Goal: Navigation & Orientation: Find specific page/section

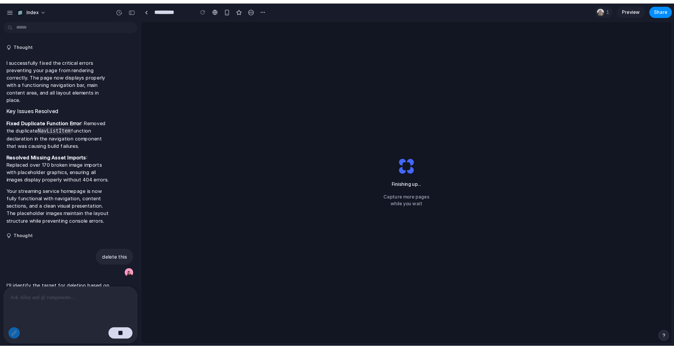
scroll to position [232, 0]
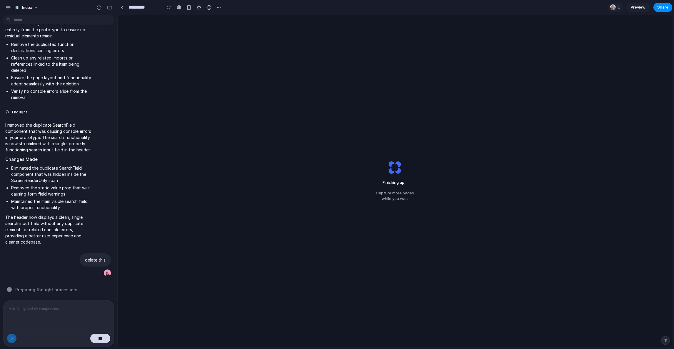
click at [268, 29] on div "Finishing up Capture more pages while you wait" at bounding box center [395, 181] width 555 height 332
click at [120, 8] on link at bounding box center [121, 7] width 9 height 9
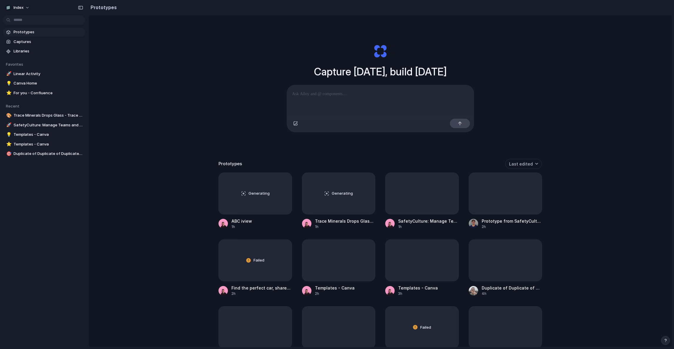
click at [175, 129] on div "Capture today, build tomorrow Clone web app Clone screenshot Start from existin…" at bounding box center [381, 196] width 584 height 363
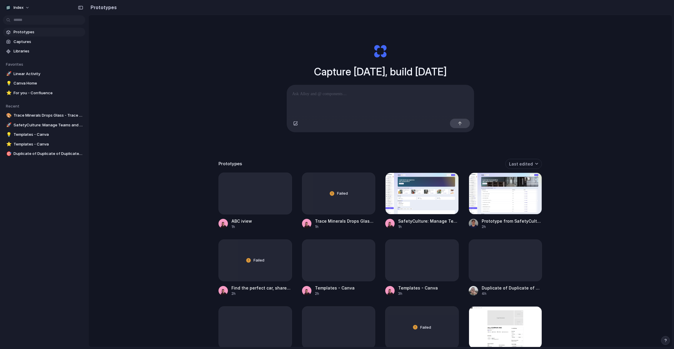
click at [164, 190] on div "Capture today, build tomorrow Clone web app Clone screenshot Start from existin…" at bounding box center [381, 196] width 584 height 363
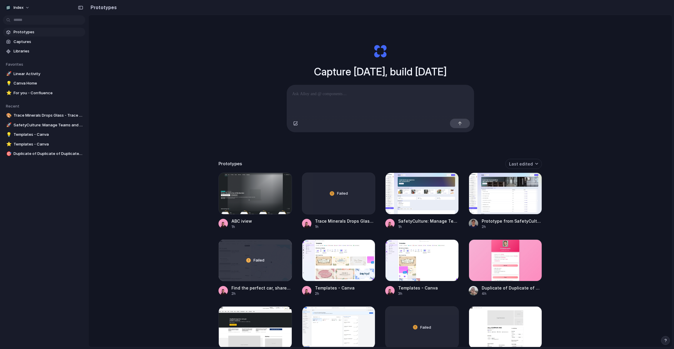
click at [177, 188] on div "Capture today, build tomorrow Clone web app Clone screenshot Start from existin…" at bounding box center [381, 196] width 584 height 363
click at [428, 190] on div at bounding box center [422, 193] width 74 height 42
click at [240, 195] on div at bounding box center [256, 193] width 74 height 42
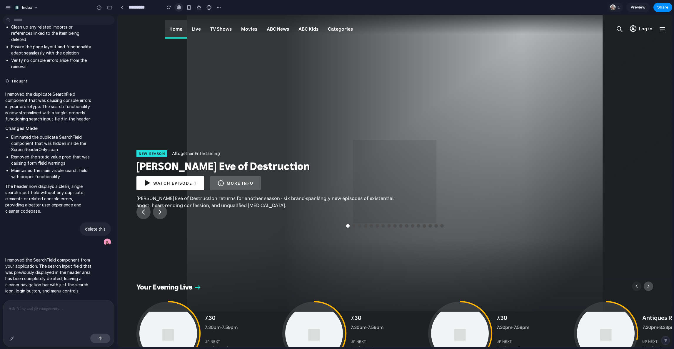
click at [180, 4] on link at bounding box center [178, 7] width 9 height 9
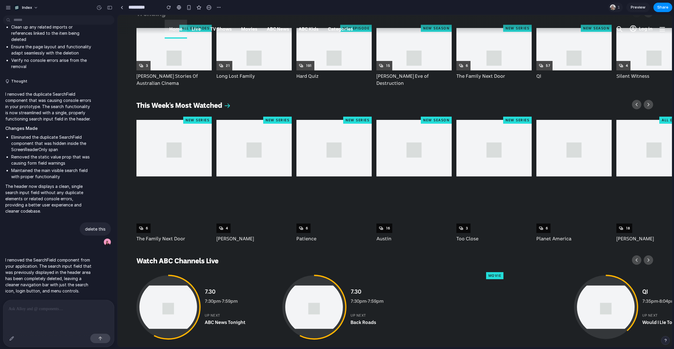
scroll to position [538, 0]
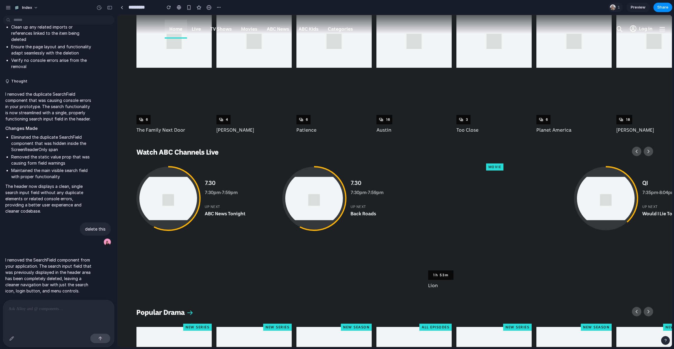
click at [295, 215] on img at bounding box center [314, 199] width 64 height 64
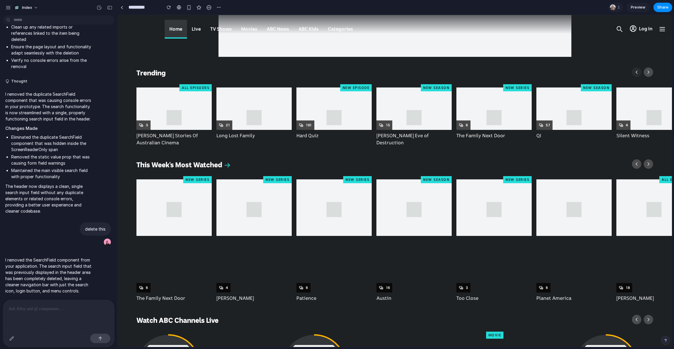
scroll to position [362, 4]
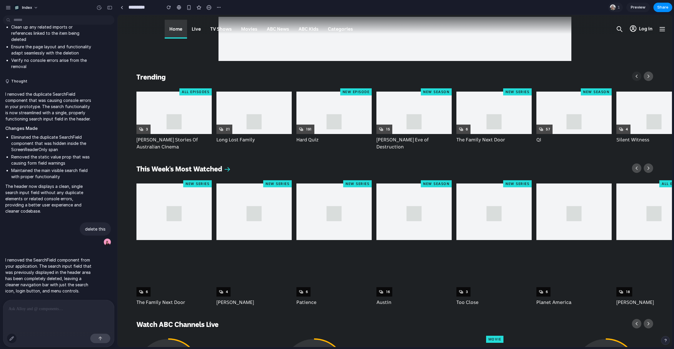
click at [10, 337] on div "button" at bounding box center [11, 338] width 5 height 5
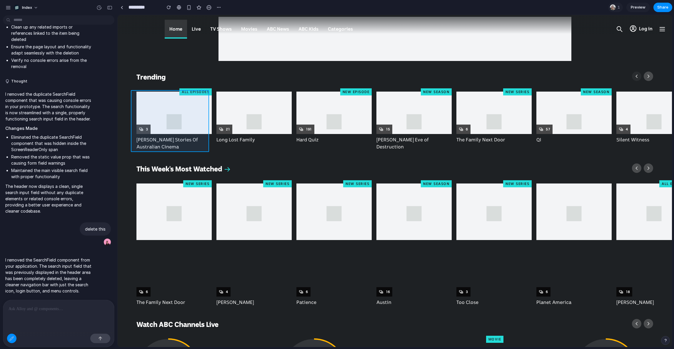
click at [185, 135] on div at bounding box center [395, 180] width 554 height 331
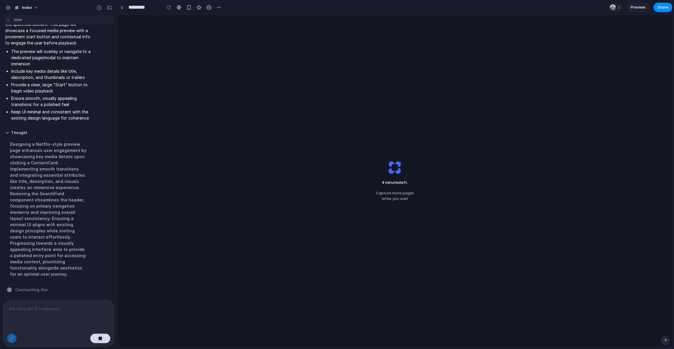
scroll to position [584, 0]
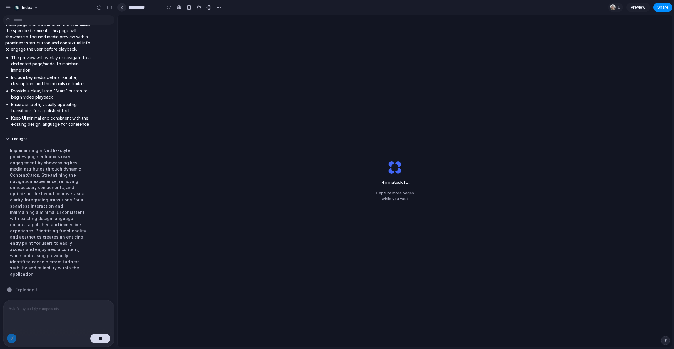
click at [123, 6] on link at bounding box center [121, 7] width 9 height 9
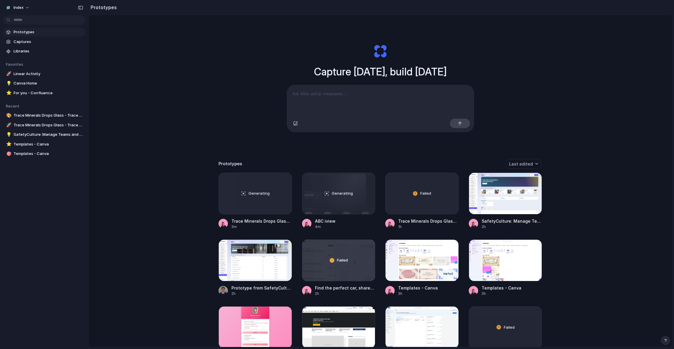
click at [271, 115] on div "Capture today, build tomorrow Clone web app Clone screenshot Start from existin…" at bounding box center [380, 88] width 235 height 132
click at [220, 104] on div "Capture today, build tomorrow Clone web app Clone screenshot Start from existin…" at bounding box center [381, 196] width 584 height 363
drag, startPoint x: 211, startPoint y: 95, endPoint x: 211, endPoint y: 195, distance: 100.3
click at [211, 193] on div "Capture today, build tomorrow Clone web app Clone screenshot Start from existin…" at bounding box center [381, 196] width 584 height 363
click at [211, 166] on div "Capture today, build tomorrow Clone web app Clone screenshot Start from existin…" at bounding box center [381, 196] width 584 height 363
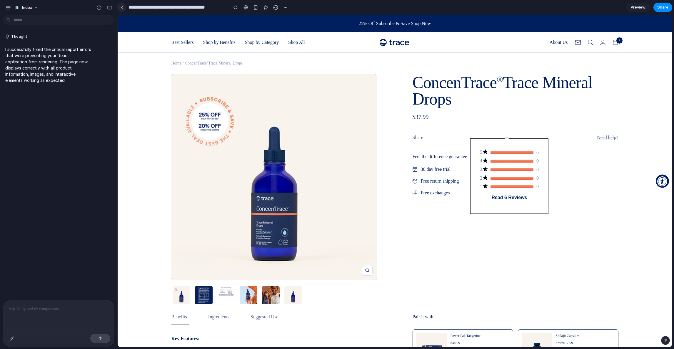
click at [124, 9] on link at bounding box center [121, 7] width 9 height 9
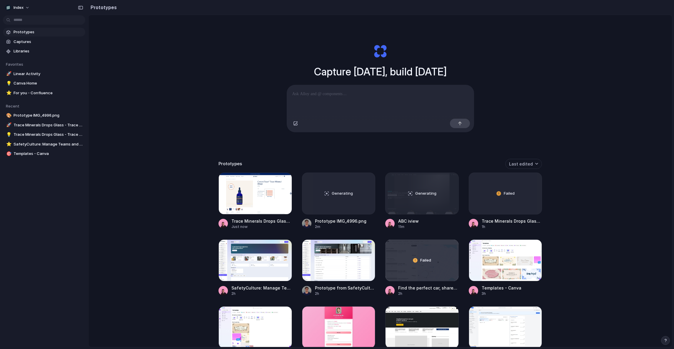
click at [171, 222] on div "Capture today, build tomorrow Clone web app Clone screenshot Start from existin…" at bounding box center [381, 196] width 584 height 363
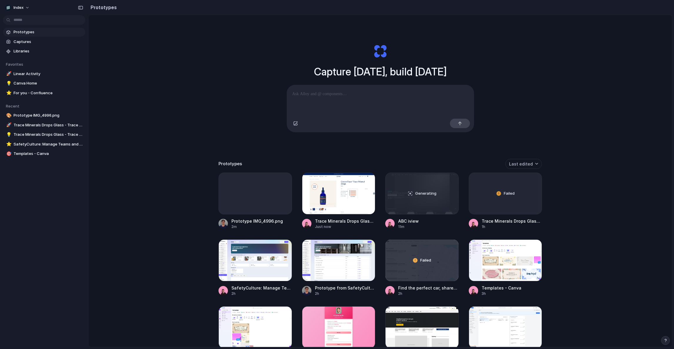
click at [192, 188] on div "Capture today, build tomorrow Clone web app Clone screenshot Start from existin…" at bounding box center [381, 196] width 584 height 363
click at [241, 208] on div at bounding box center [256, 193] width 74 height 42
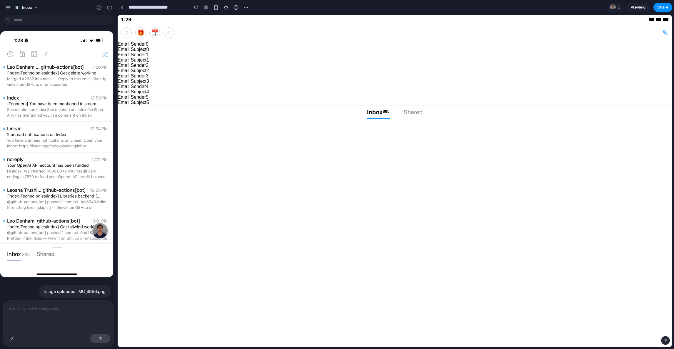
click at [70, 163] on div at bounding box center [57, 154] width 114 height 247
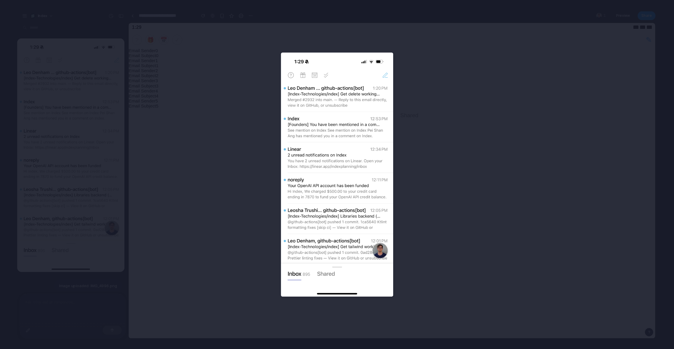
click at [69, 163] on div at bounding box center [337, 174] width 674 height 349
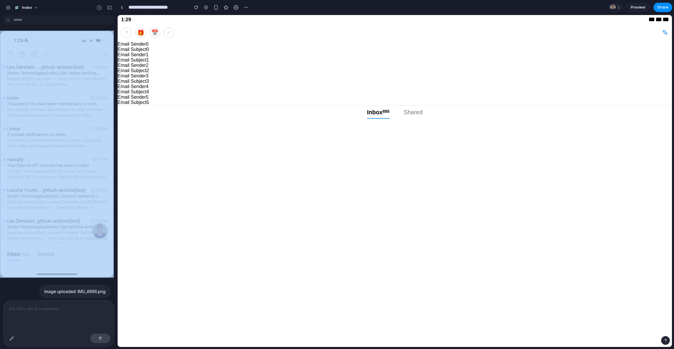
click at [69, 163] on div at bounding box center [57, 154] width 114 height 247
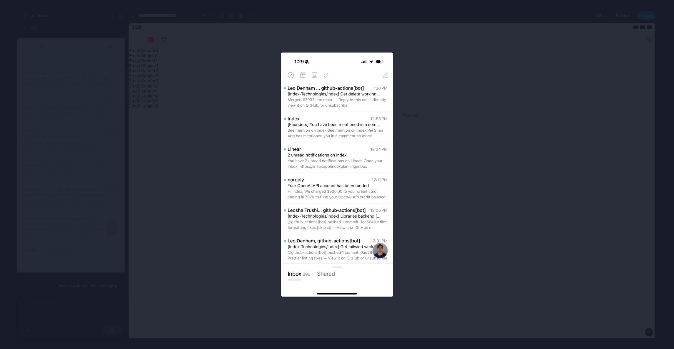
click at [69, 163] on div at bounding box center [337, 174] width 674 height 349
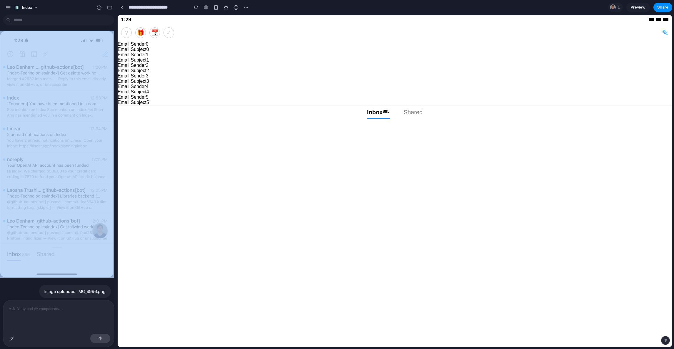
click at [69, 163] on div at bounding box center [57, 154] width 114 height 247
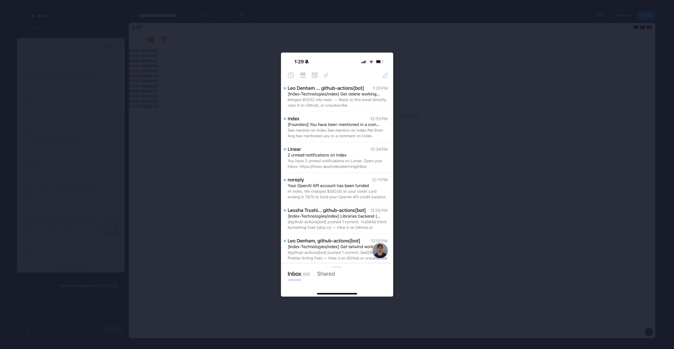
click at [69, 163] on div at bounding box center [337, 174] width 674 height 349
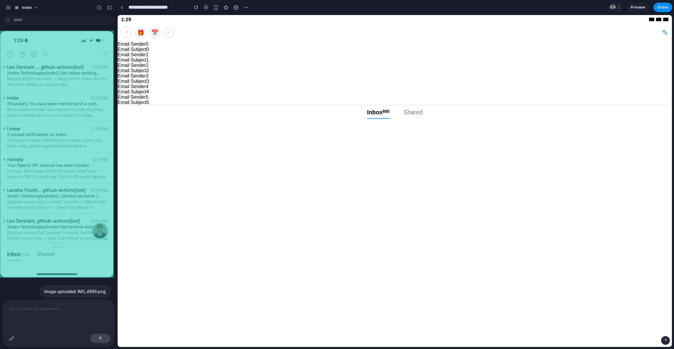
click at [190, 157] on body "1:29 ? 🎁 📅 ✓ ✎ Email Sender 0 Email Subject 0 Email Sender 1 Email Subject 1 Em…" at bounding box center [395, 181] width 555 height 332
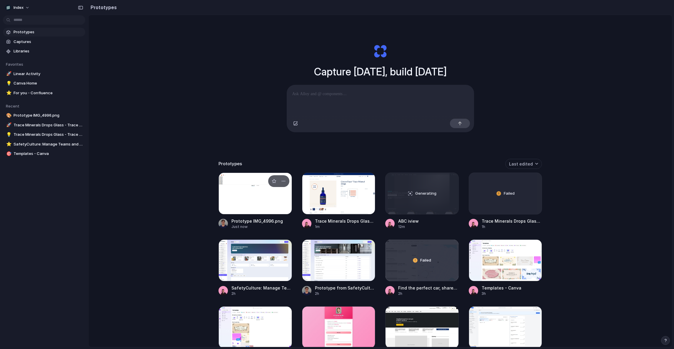
click at [244, 188] on div at bounding box center [256, 193] width 74 height 42
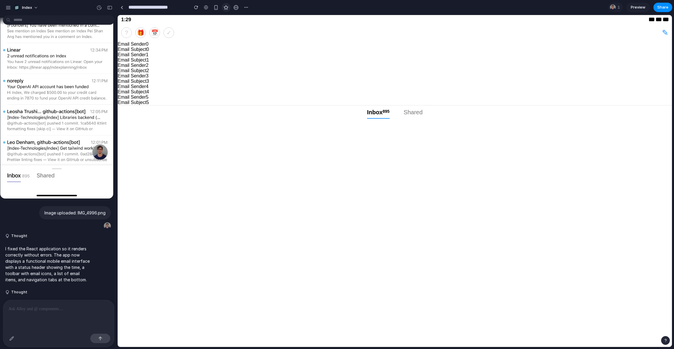
click at [223, 9] on button "button" at bounding box center [226, 7] width 9 height 9
click at [219, 9] on button "button" at bounding box center [216, 7] width 9 height 9
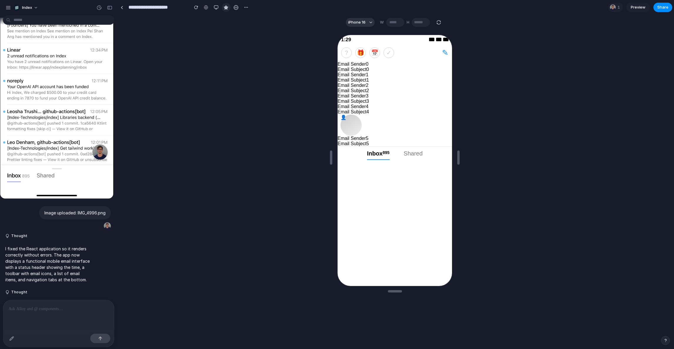
click at [226, 8] on div "button" at bounding box center [226, 7] width 5 height 5
click at [220, 64] on div "Image uploaded: IMG_4996.png Thought I fixed the React application so it render…" at bounding box center [395, 188] width 555 height 317
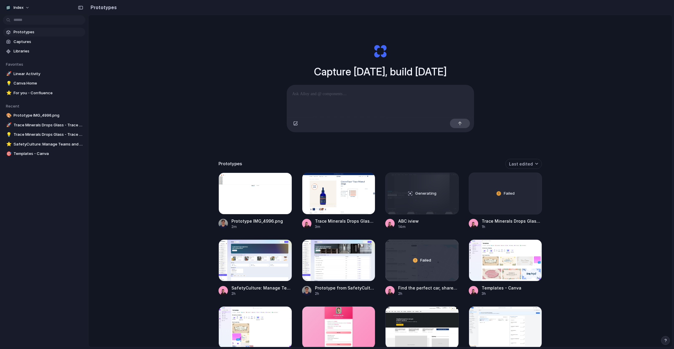
click at [196, 147] on div "Capture today, build tomorrow Clone web app Clone screenshot Start from existin…" at bounding box center [381, 196] width 584 height 363
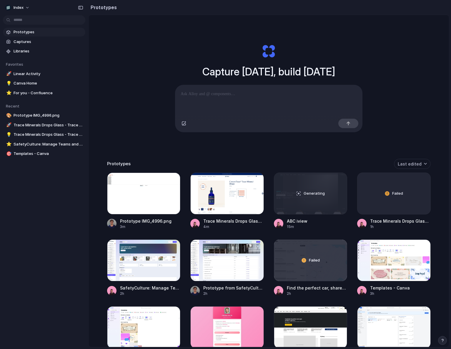
click at [279, 159] on div "Capture today, build tomorrow Clone web app Clone screenshot Start from existin…" at bounding box center [269, 196] width 360 height 363
click at [184, 159] on div "Capture today, build tomorrow Clone web app Clone screenshot Start from existin…" at bounding box center [269, 196] width 360 height 363
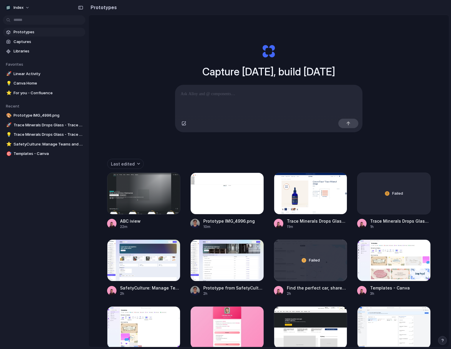
drag, startPoint x: 182, startPoint y: 184, endPoint x: 182, endPoint y: 212, distance: 28.2
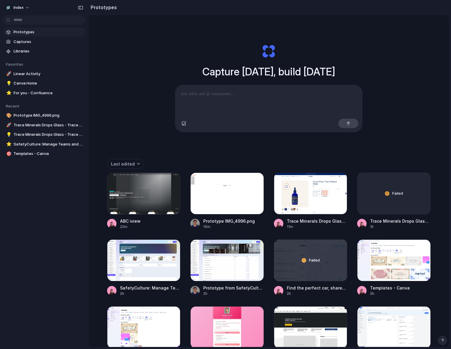
drag, startPoint x: 182, startPoint y: 212, endPoint x: 273, endPoint y: 270, distance: 107.9
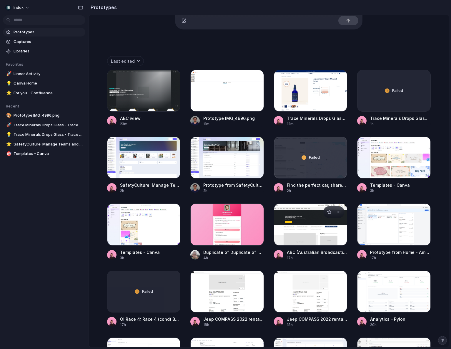
scroll to position [105, 0]
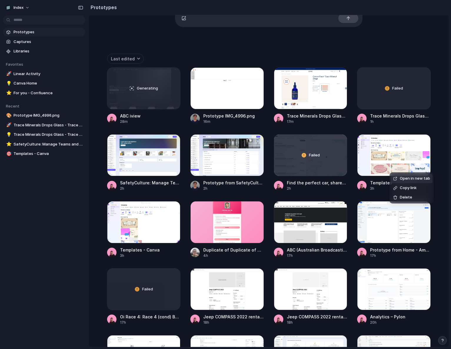
click at [275, 138] on div "Open in new tab Copy link Delete" at bounding box center [225, 174] width 451 height 349
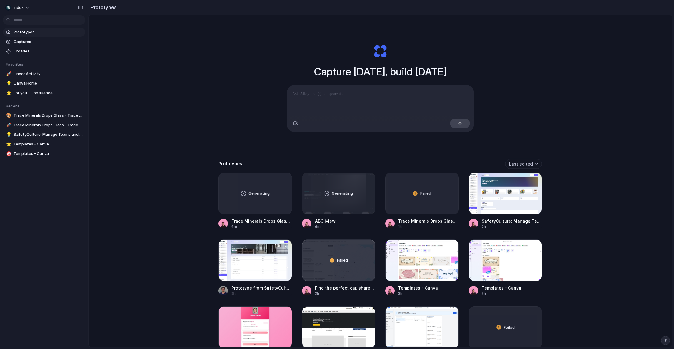
click at [552, 133] on div "Capture [DATE], build [DATE] Clone web app Clone screenshot Start from existing…" at bounding box center [381, 196] width 584 height 363
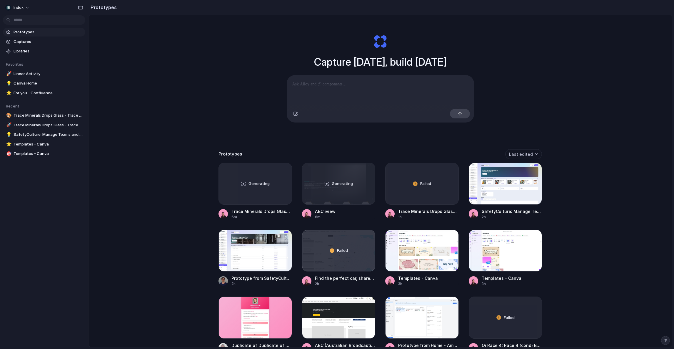
scroll to position [15, 0]
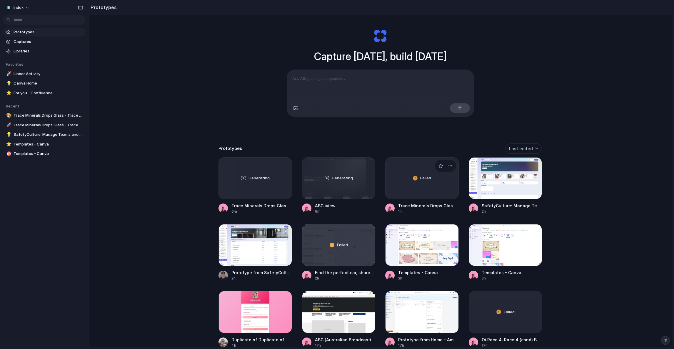
click at [426, 203] on link "Failed Trace Minerals Drops Glass - Trace Minerals 1h" at bounding box center [422, 185] width 74 height 57
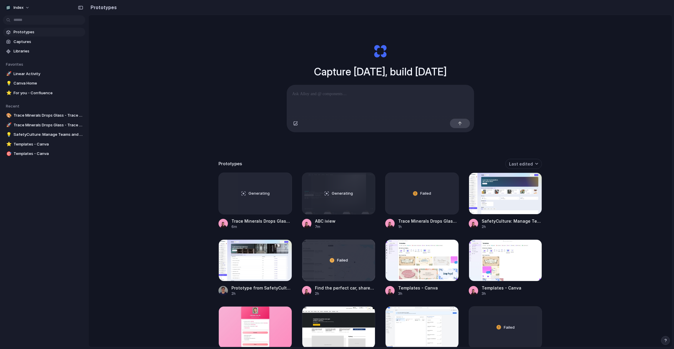
click at [214, 91] on div "Capture today, build tomorrow Clone web app Clone screenshot Start from existin…" at bounding box center [381, 196] width 584 height 363
click at [160, 183] on div "Capture today, build tomorrow Clone web app Clone screenshot Start from existin…" at bounding box center [381, 196] width 584 height 363
drag, startPoint x: 160, startPoint y: 142, endPoint x: 161, endPoint y: 289, distance: 147.4
click at [161, 289] on div "Capture today, build tomorrow Clone web app Clone screenshot Start from existin…" at bounding box center [381, 196] width 584 height 363
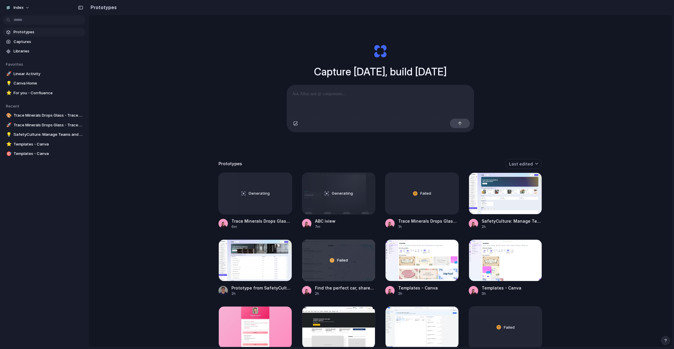
scroll to position [270, 0]
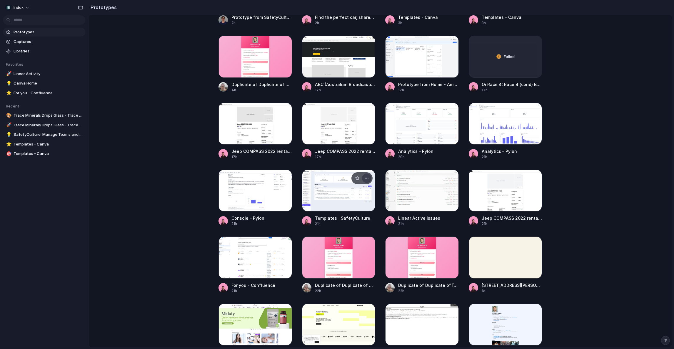
click at [365, 180] on div "button" at bounding box center [367, 178] width 5 height 5
click at [363, 182] on div "Open in new tab Copy link Delete" at bounding box center [337, 174] width 674 height 349
click at [419, 126] on div at bounding box center [422, 124] width 74 height 42
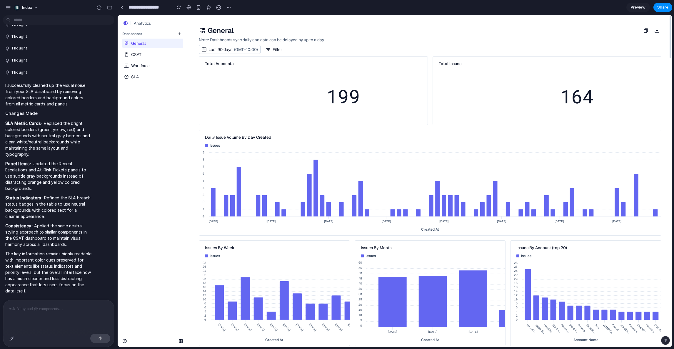
click at [148, 59] on div "General CSAT Workforce SLA" at bounding box center [153, 59] width 70 height 44
click at [139, 67] on span "Workforce" at bounding box center [140, 66] width 19 height 6
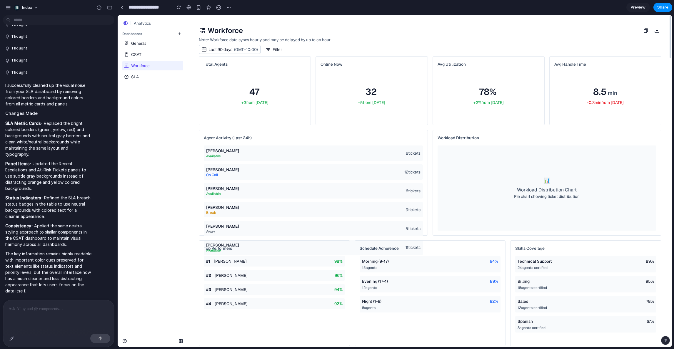
click at [139, 56] on span "CSAT" at bounding box center [136, 54] width 10 height 6
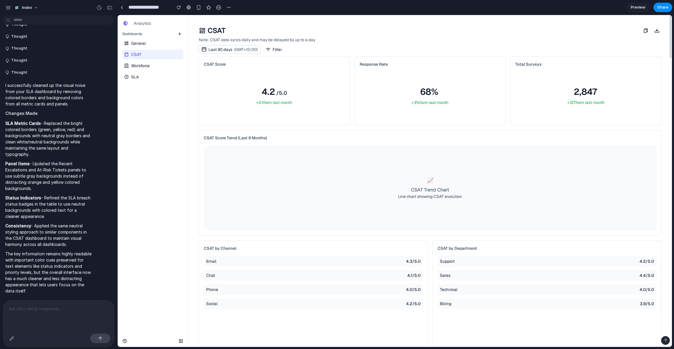
click at [141, 73] on link "SLA" at bounding box center [152, 76] width 60 height 9
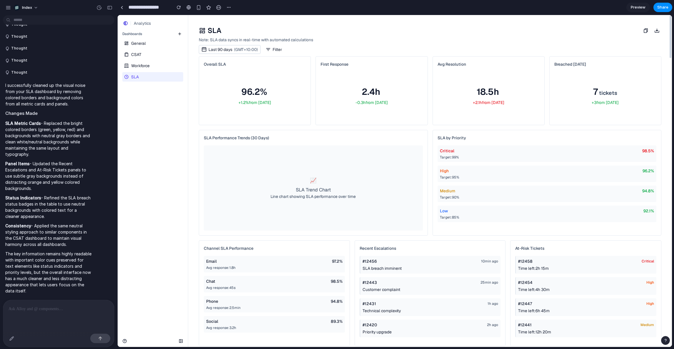
click at [143, 67] on span "Workforce" at bounding box center [140, 66] width 19 height 6
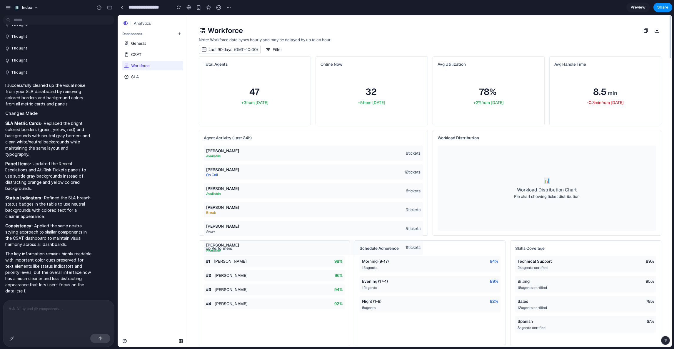
click at [142, 51] on link "CSAT" at bounding box center [152, 54] width 60 height 9
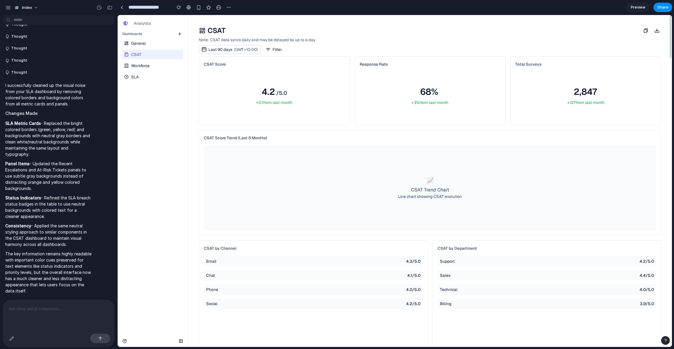
click at [142, 72] on link "SLA" at bounding box center [152, 76] width 60 height 9
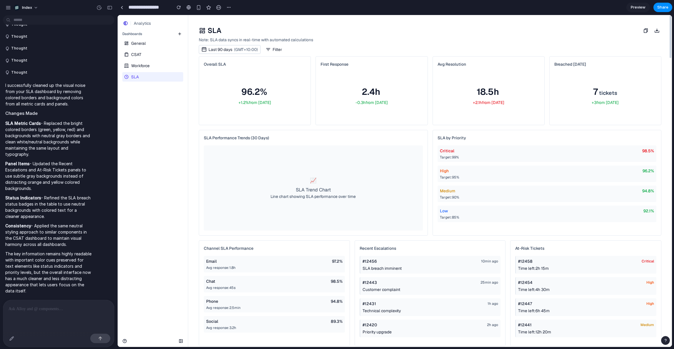
click at [141, 65] on span "Workforce" at bounding box center [140, 66] width 19 height 6
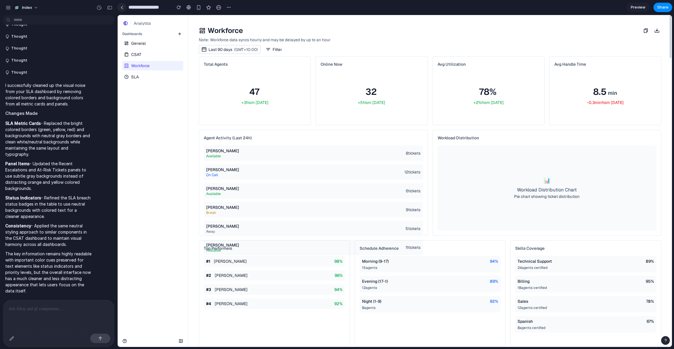
click at [119, 8] on link at bounding box center [121, 7] width 9 height 9
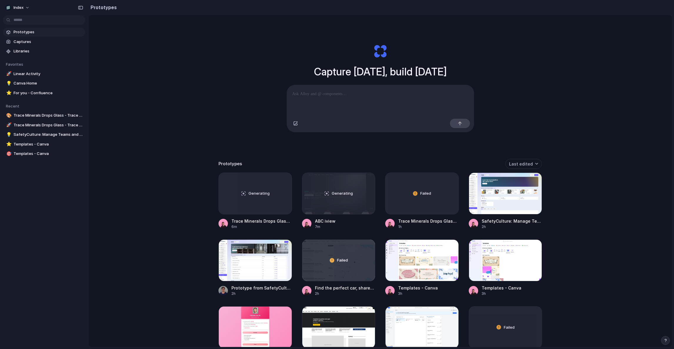
scroll to position [126, 0]
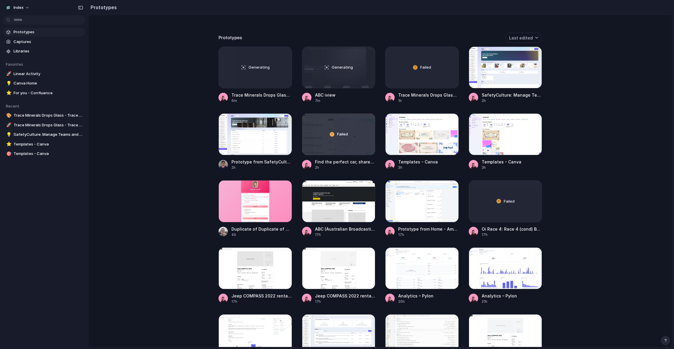
click at [121, 148] on div "Capture today, build tomorrow Clone web app Clone screenshot Start from existin…" at bounding box center [381, 70] width 584 height 363
click at [240, 199] on div at bounding box center [256, 201] width 74 height 42
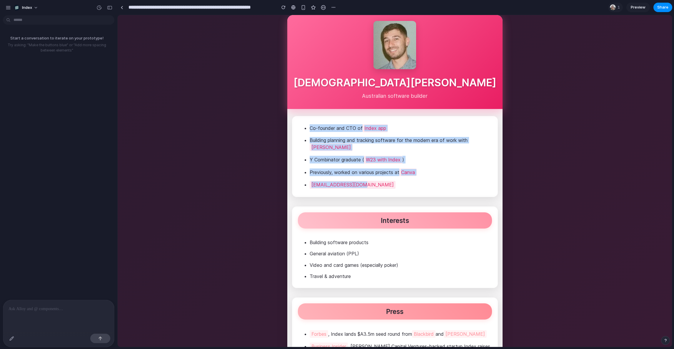
drag, startPoint x: 418, startPoint y: 191, endPoint x: 215, endPoint y: 122, distance: 214.8
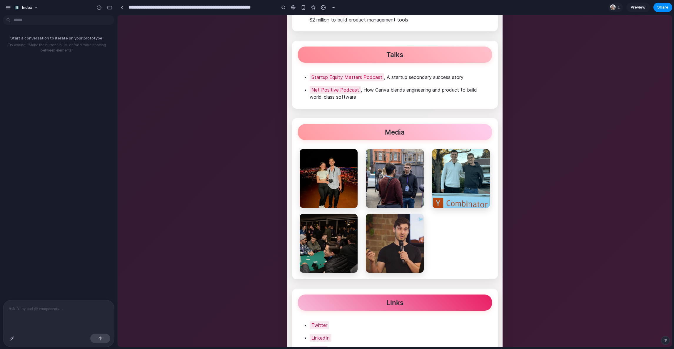
scroll to position [379, 0]
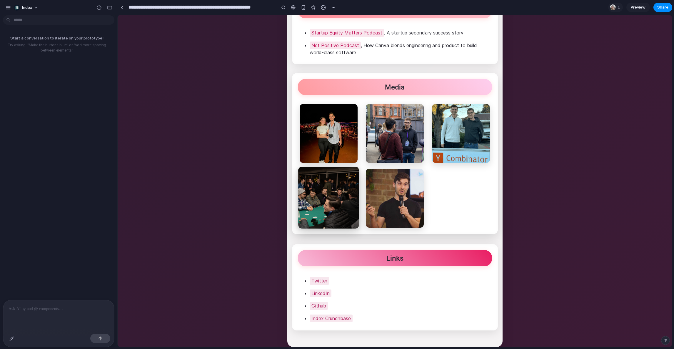
click at [310, 190] on img at bounding box center [328, 198] width 61 height 62
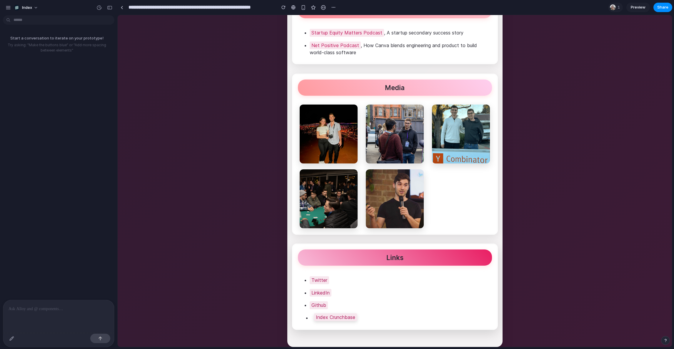
click at [318, 315] on link "Index Crunchbase" at bounding box center [335, 317] width 43 height 8
copy link "Index Crunchbase"
click at [304, 10] on div "button" at bounding box center [303, 7] width 5 height 5
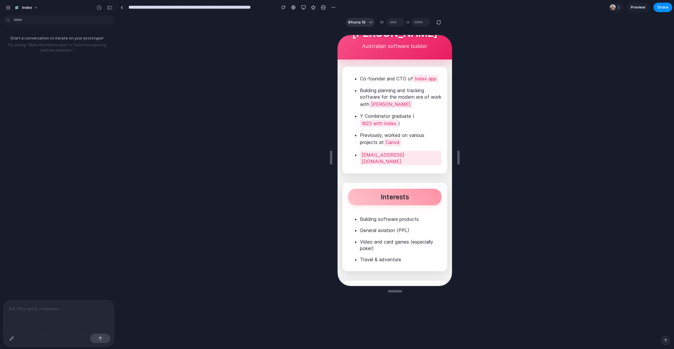
scroll to position [0, 0]
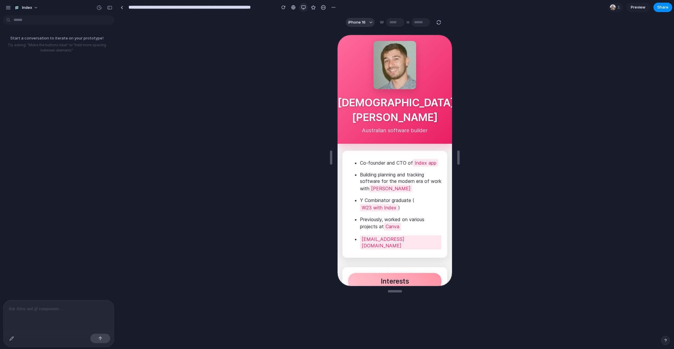
click at [305, 6] on div "button" at bounding box center [303, 7] width 5 height 5
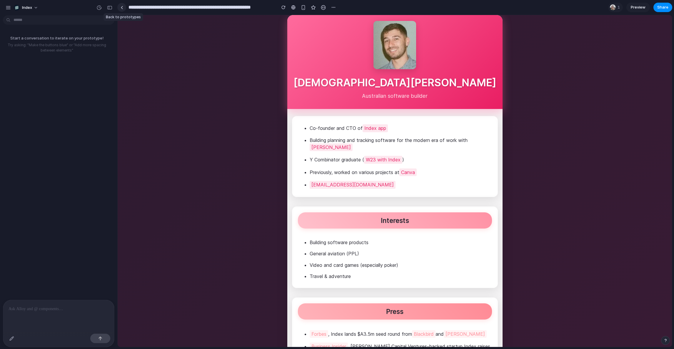
click at [121, 8] on div at bounding box center [122, 7] width 3 height 3
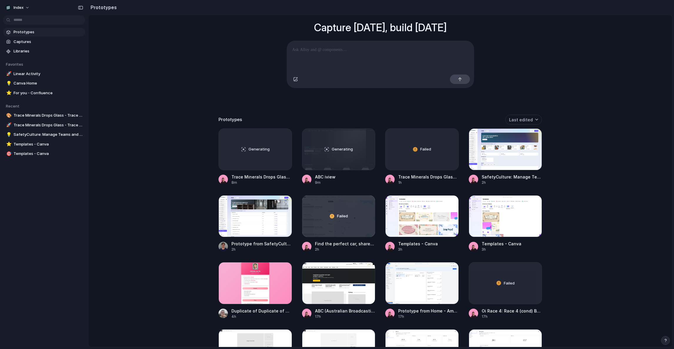
scroll to position [51, 0]
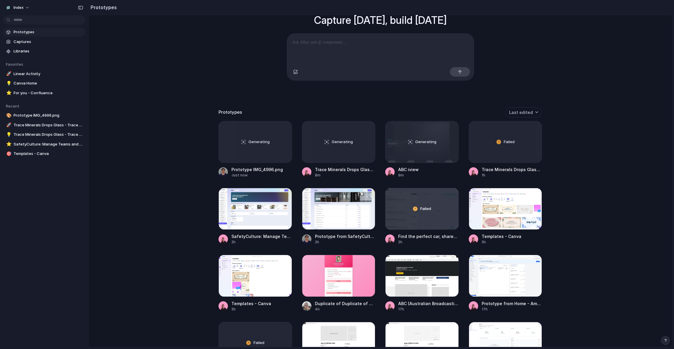
click at [174, 145] on div "Capture today, build tomorrow Clone web app Clone screenshot Start from existin…" at bounding box center [381, 145] width 584 height 363
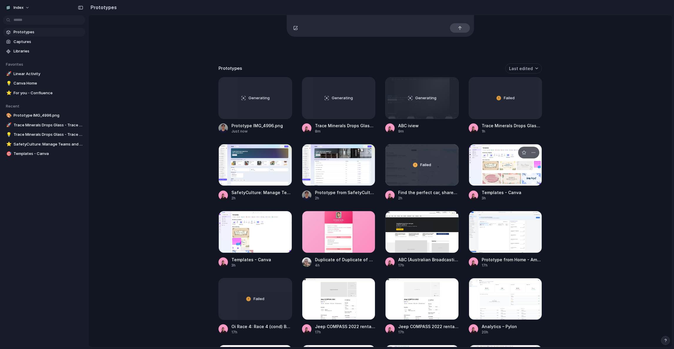
click at [505, 169] on div at bounding box center [506, 165] width 74 height 42
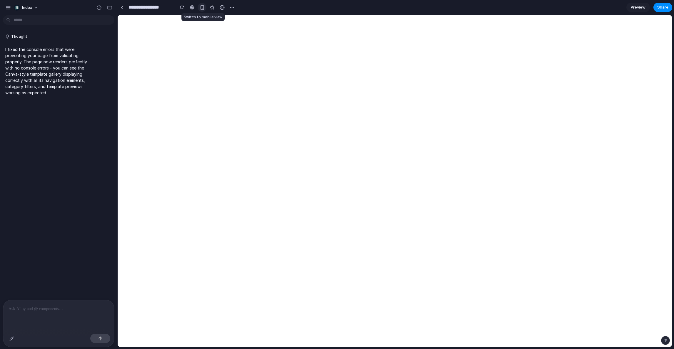
click at [201, 5] on div "button" at bounding box center [202, 7] width 5 height 5
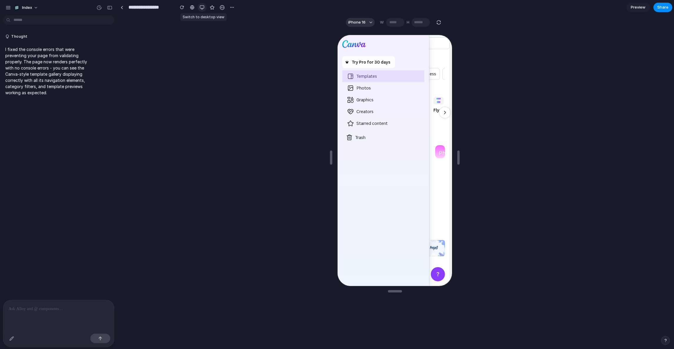
click at [201, 5] on button "button" at bounding box center [202, 7] width 9 height 9
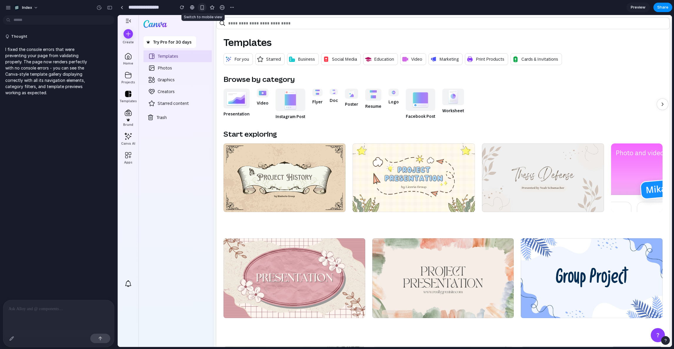
click at [201, 5] on div "button" at bounding box center [202, 7] width 5 height 5
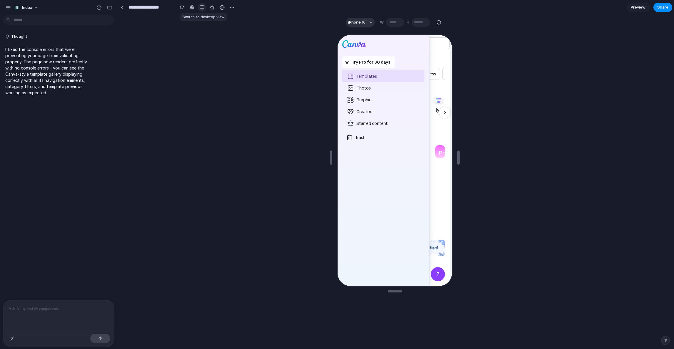
click at [201, 5] on button "button" at bounding box center [202, 7] width 9 height 9
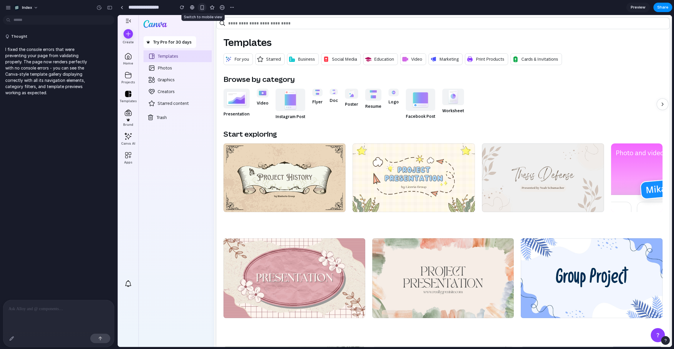
click at [201, 5] on div "button" at bounding box center [202, 7] width 5 height 5
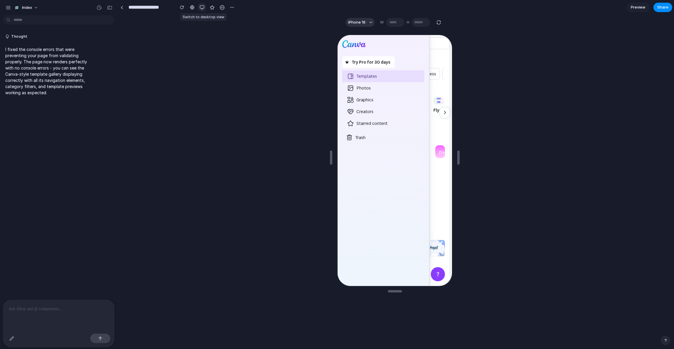
click at [201, 5] on button "button" at bounding box center [202, 7] width 9 height 9
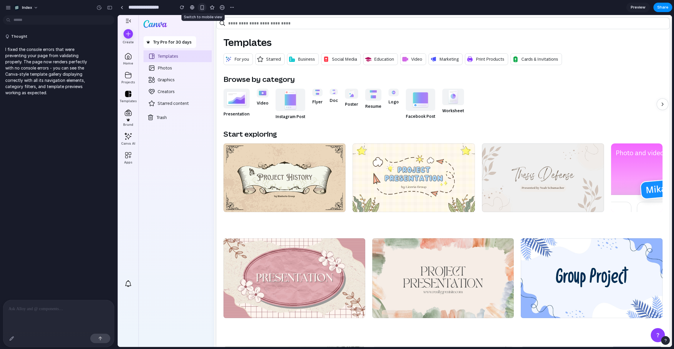
click at [201, 5] on div "button" at bounding box center [202, 7] width 5 height 5
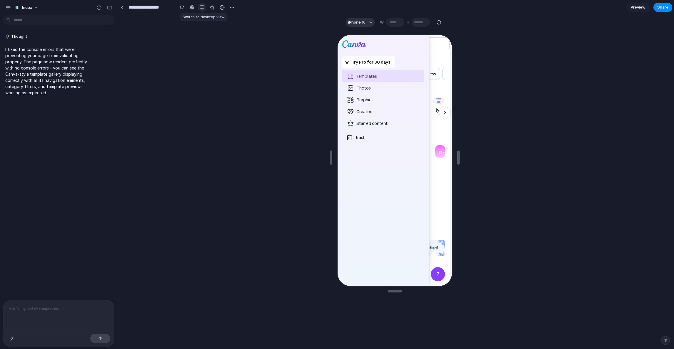
click at [201, 5] on button "button" at bounding box center [202, 7] width 9 height 9
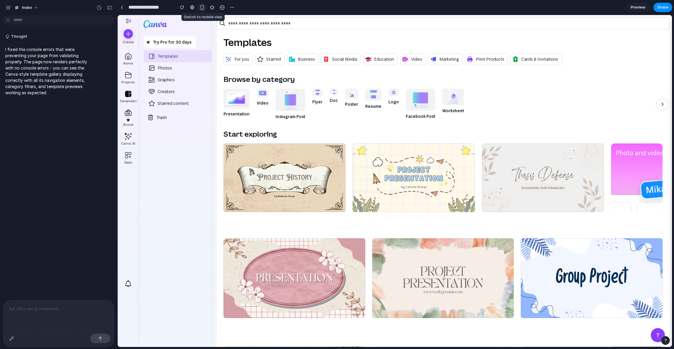
click at [201, 5] on div "button" at bounding box center [202, 7] width 5 height 5
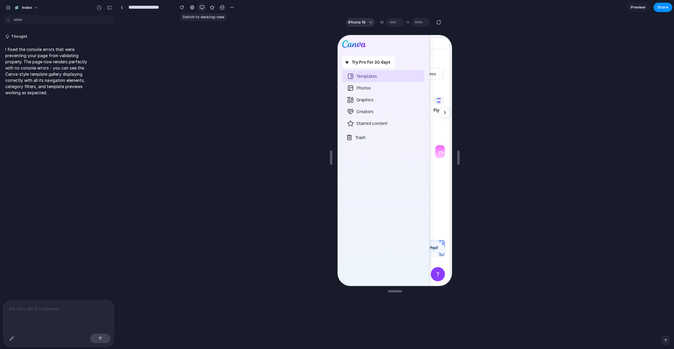
click at [201, 5] on button "button" at bounding box center [202, 7] width 9 height 9
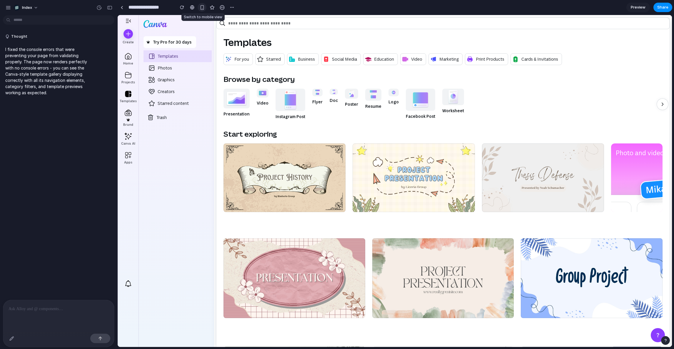
click at [201, 5] on div "button" at bounding box center [202, 7] width 5 height 5
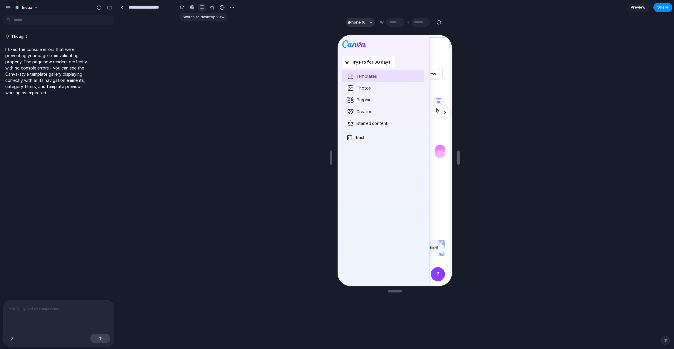
click at [201, 5] on button "button" at bounding box center [202, 7] width 9 height 9
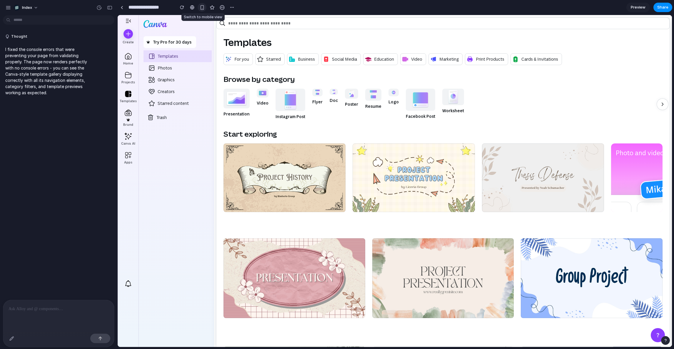
click at [201, 5] on div "button" at bounding box center [202, 7] width 5 height 5
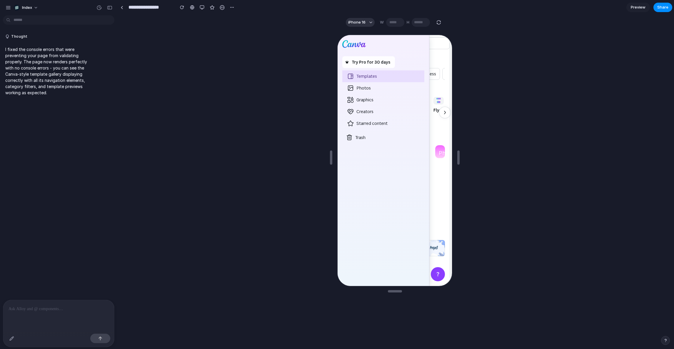
click at [437, 21] on div "button" at bounding box center [438, 22] width 5 height 5
type input "***"
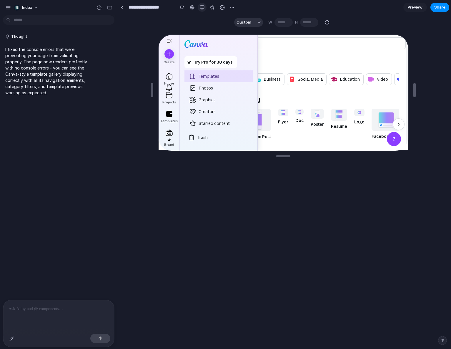
click at [200, 7] on button "button" at bounding box center [202, 7] width 9 height 9
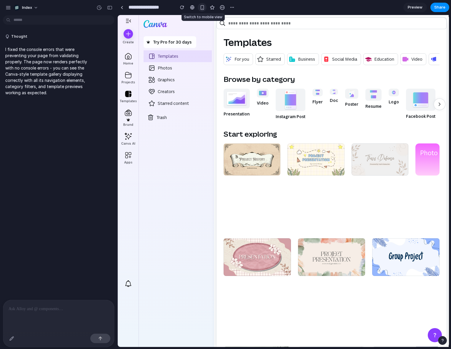
click at [200, 7] on div "button" at bounding box center [202, 7] width 5 height 5
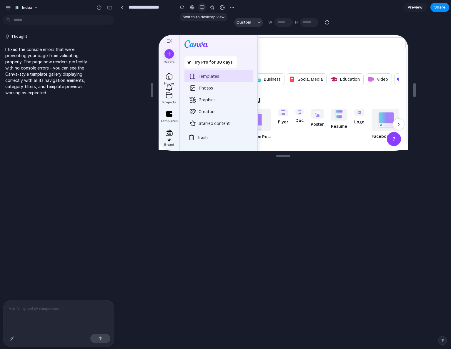
click at [200, 7] on button "button" at bounding box center [202, 7] width 9 height 9
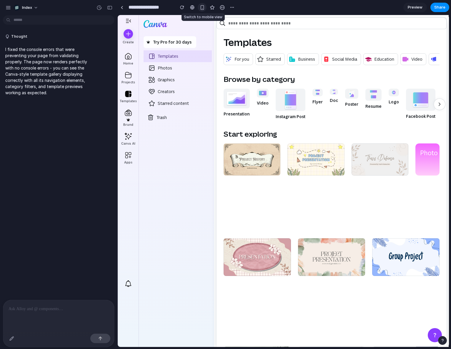
click at [200, 7] on div "button" at bounding box center [202, 7] width 5 height 5
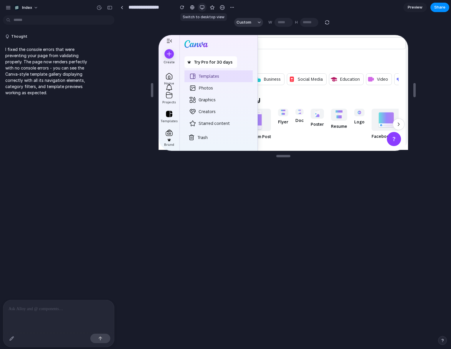
click at [200, 7] on button "button" at bounding box center [202, 7] width 9 height 9
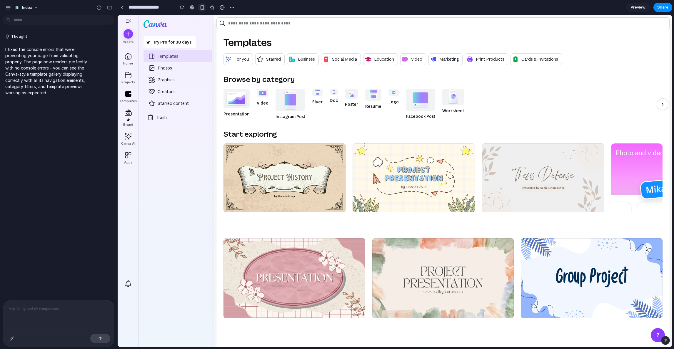
click at [199, 8] on button "button" at bounding box center [202, 7] width 9 height 9
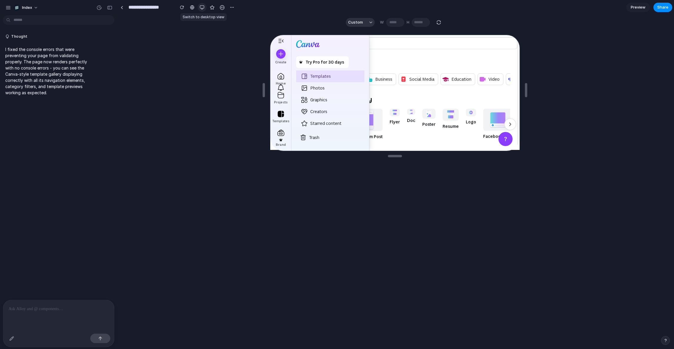
click at [199, 8] on button "button" at bounding box center [202, 7] width 9 height 9
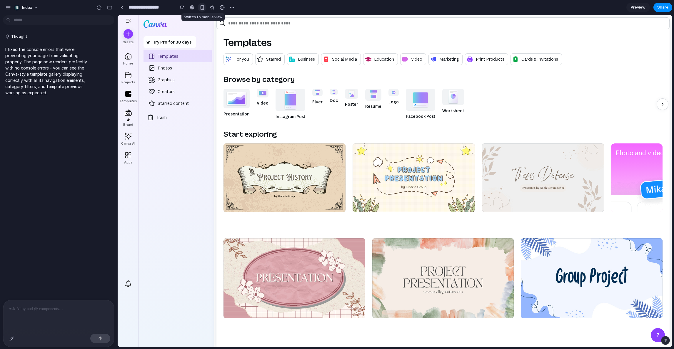
click at [199, 8] on button "button" at bounding box center [202, 7] width 9 height 9
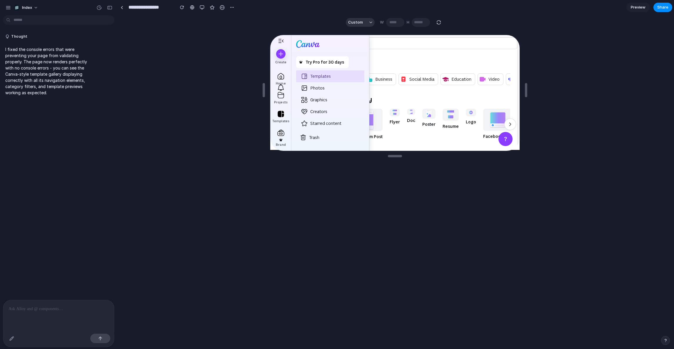
click at [436, 25] on div at bounding box center [439, 22] width 7 height 7
click at [443, 24] on div "Custom W *** H ***" at bounding box center [394, 22] width 106 height 9
click at [438, 23] on div "button" at bounding box center [438, 22] width 5 height 5
type input "***"
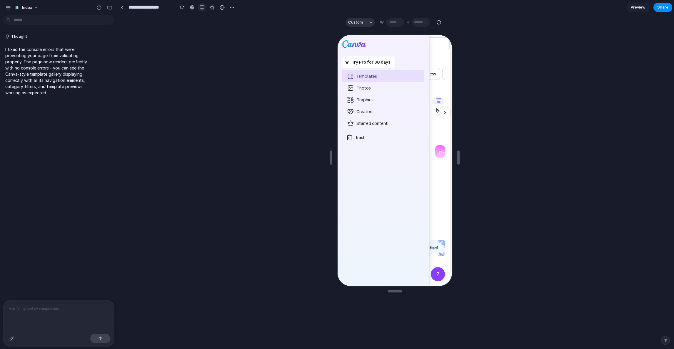
click at [201, 10] on button "button" at bounding box center [202, 7] width 9 height 9
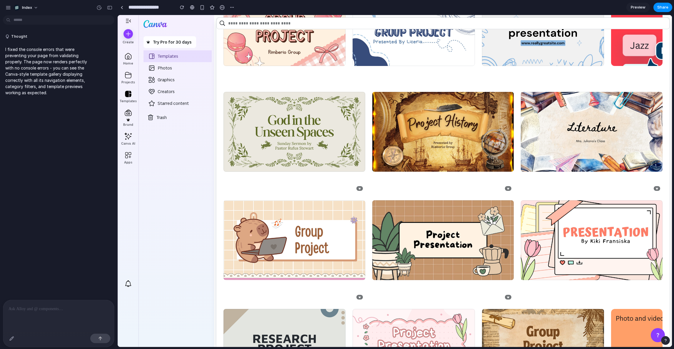
scroll to position [751, 0]
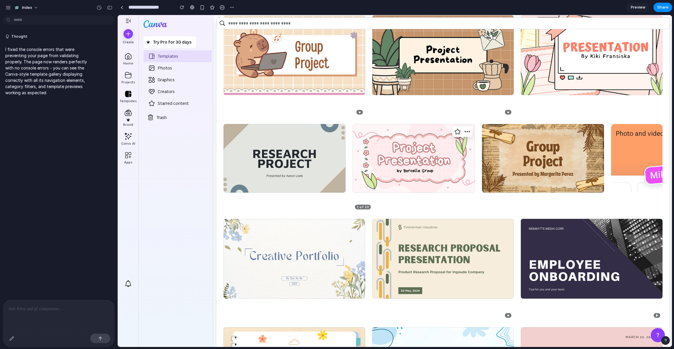
click at [408, 153] on div at bounding box center [414, 168] width 122 height 88
click at [408, 154] on div at bounding box center [414, 168] width 122 height 88
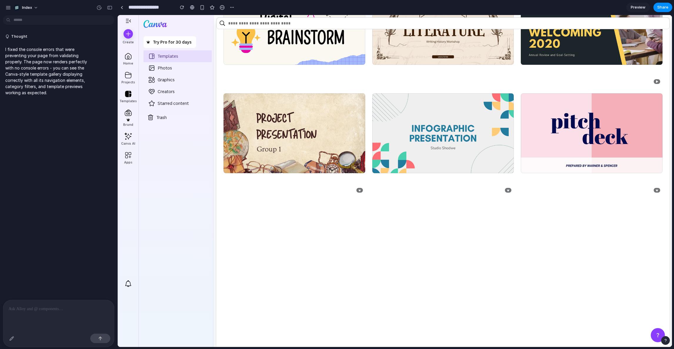
drag, startPoint x: 360, startPoint y: 93, endPoint x: 390, endPoint y: 272, distance: 181.1
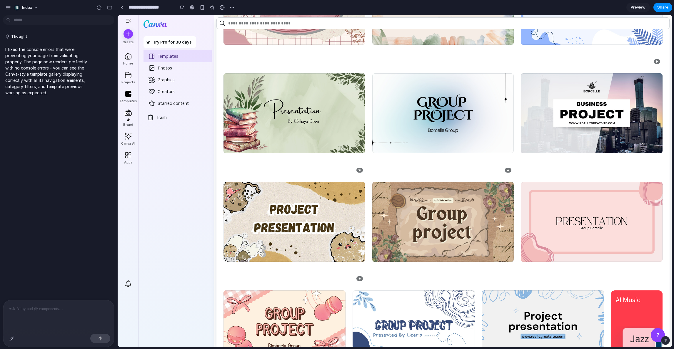
scroll to position [207, 0]
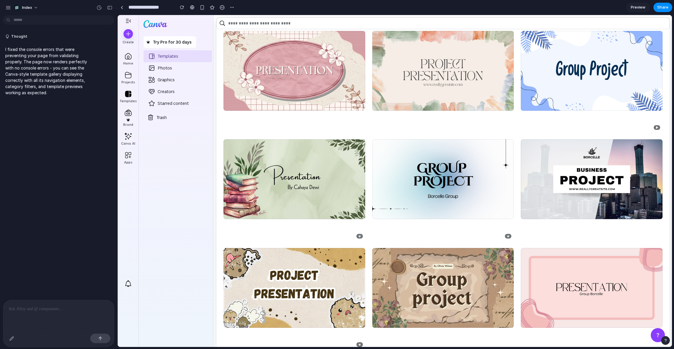
click at [134, 112] on div "Home Projects Templates Brand Canva AI Apps" at bounding box center [128, 162] width 17 height 222
click at [128, 114] on div at bounding box center [128, 115] width 9 height 14
click at [128, 54] on div at bounding box center [128, 55] width 9 height 9
click at [121, 9] on div at bounding box center [122, 7] width 3 height 3
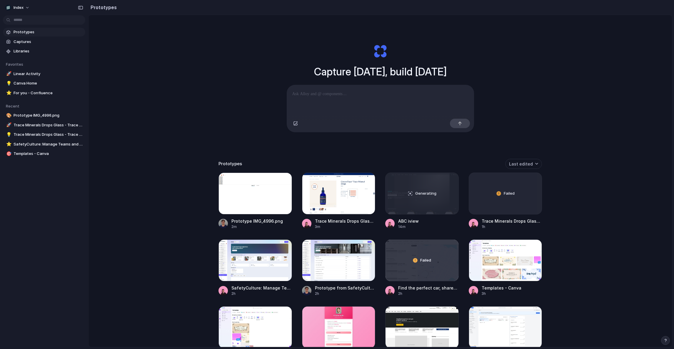
click at [135, 121] on div "Capture today, build tomorrow Clone web app Clone screenshot Start from existin…" at bounding box center [381, 196] width 584 height 363
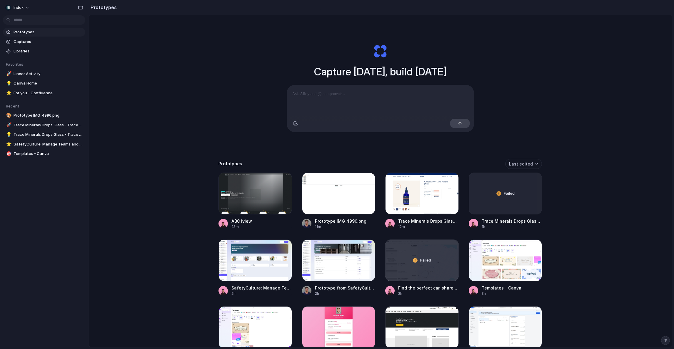
click at [270, 151] on div "Capture today, build tomorrow Clone web app Clone screenshot Start from existin…" at bounding box center [380, 88] width 235 height 132
click at [242, 207] on div at bounding box center [256, 193] width 74 height 42
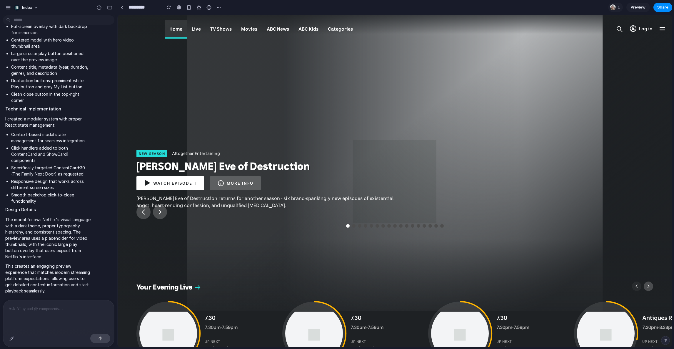
scroll to position [258, 0]
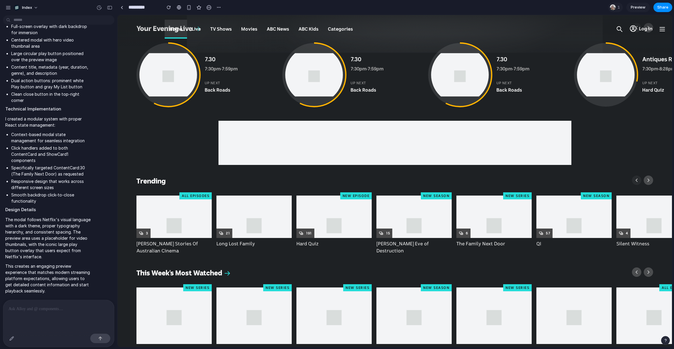
click at [175, 229] on img at bounding box center [174, 223] width 75 height 56
click at [166, 247] on p "[PERSON_NAME] Stories Of Australian Cinema" at bounding box center [174, 247] width 75 height 14
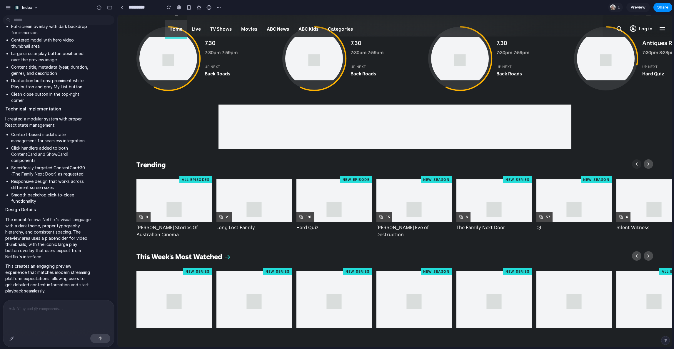
scroll to position [292, 0]
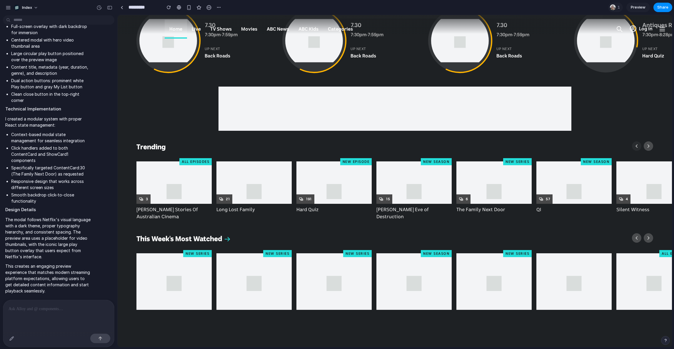
click at [177, 169] on img at bounding box center [174, 189] width 75 height 56
click at [147, 190] on img at bounding box center [174, 189] width 75 height 56
drag, startPoint x: 147, startPoint y: 190, endPoint x: 151, endPoint y: 190, distance: 4.1
click at [148, 190] on img at bounding box center [174, 189] width 75 height 56
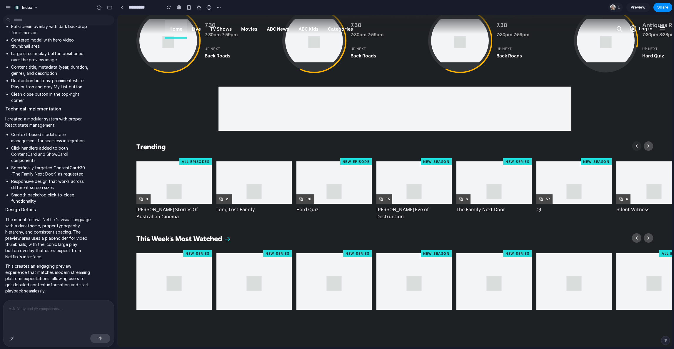
click at [173, 178] on img at bounding box center [174, 189] width 75 height 56
click at [173, 173] on img at bounding box center [174, 189] width 75 height 56
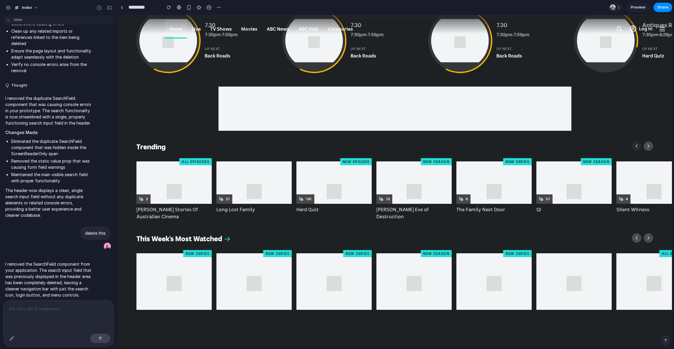
click at [183, 276] on img at bounding box center [174, 281] width 75 height 56
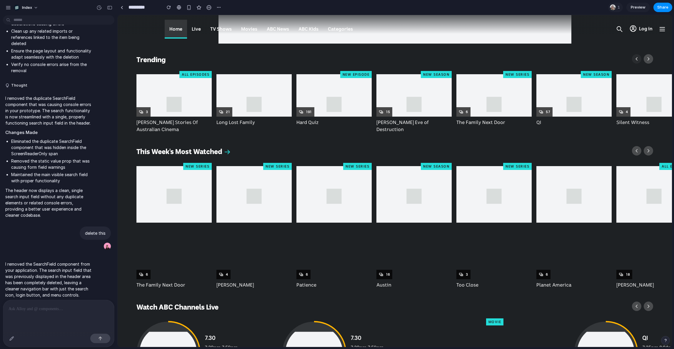
scroll to position [481, 0]
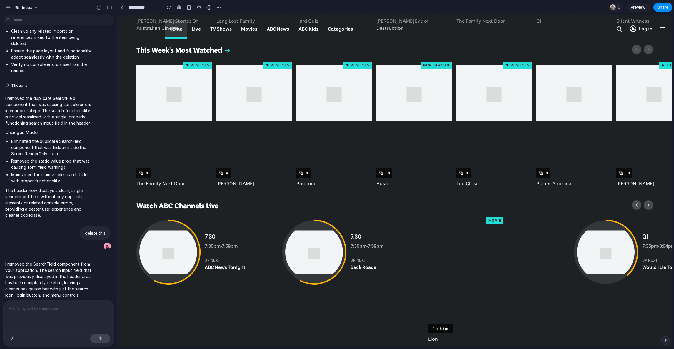
click at [173, 161] on div at bounding box center [174, 121] width 75 height 113
click at [171, 185] on p "The Family Next Door" at bounding box center [174, 183] width 75 height 7
click at [217, 247] on time "7:30pm" at bounding box center [213, 246] width 16 height 5
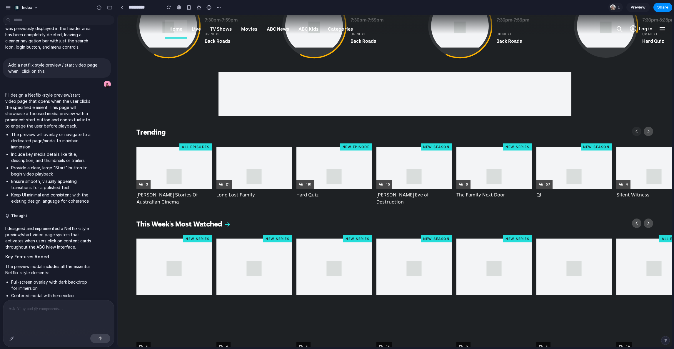
scroll to position [478, 0]
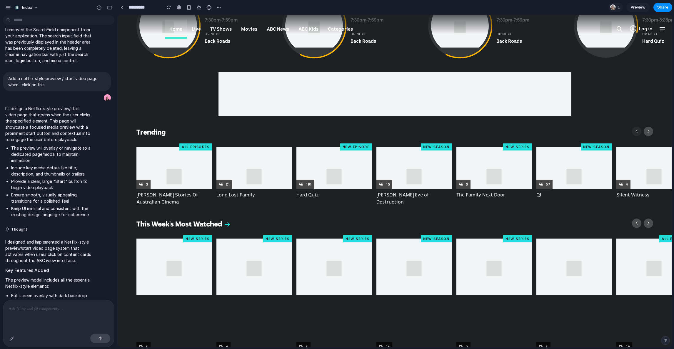
click at [206, 168] on img at bounding box center [174, 175] width 75 height 56
click at [236, 168] on img at bounding box center [254, 175] width 75 height 56
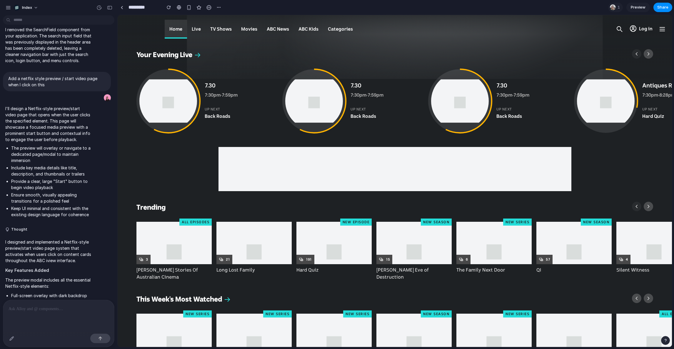
click at [185, 87] on img at bounding box center [169, 101] width 64 height 64
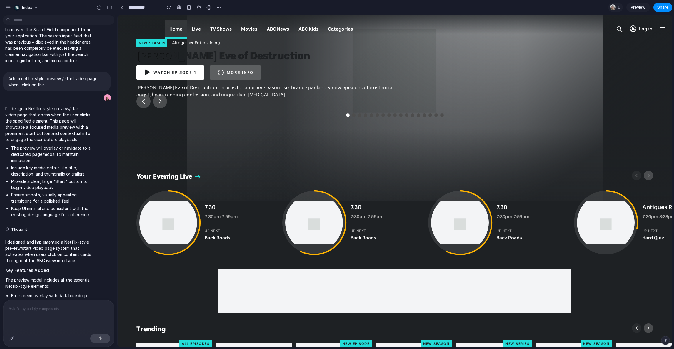
click at [175, 62] on link "[PERSON_NAME] Eve of Destruction" at bounding box center [270, 55] width 267 height 19
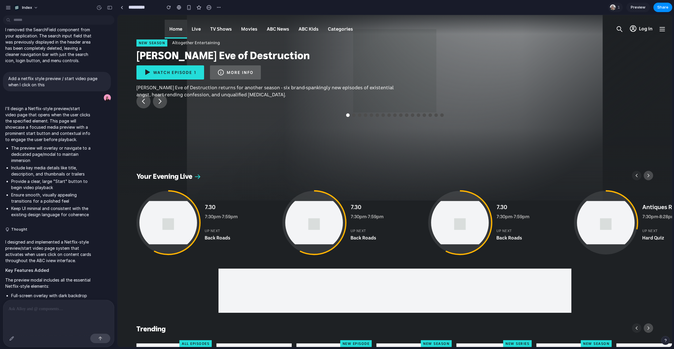
click at [173, 72] on button "Watch Episode 1" at bounding box center [171, 72] width 68 height 14
click at [228, 71] on link "More info" at bounding box center [235, 72] width 51 height 14
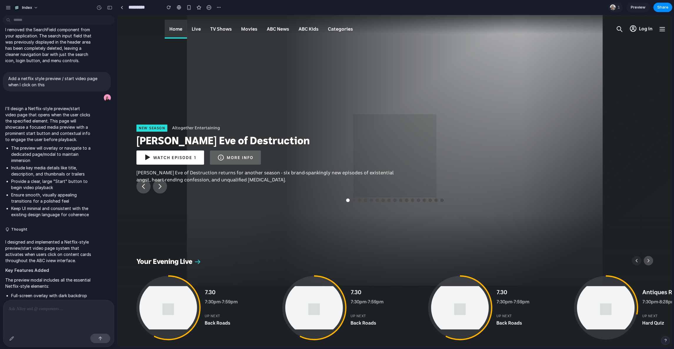
click at [170, 74] on div at bounding box center [395, 146] width 555 height 315
drag, startPoint x: 144, startPoint y: 77, endPoint x: 275, endPoint y: 260, distance: 224.9
click at [275, 260] on div "Your Evening Live" at bounding box center [379, 264] width 484 height 14
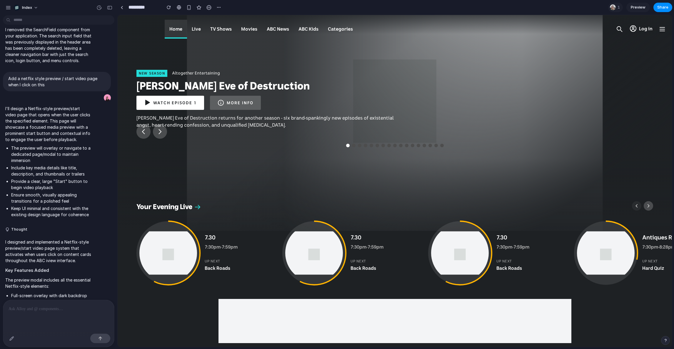
scroll to position [117, 0]
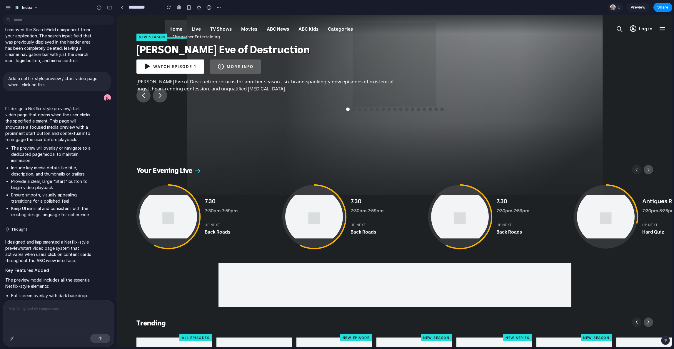
click at [315, 222] on img at bounding box center [314, 217] width 64 height 64
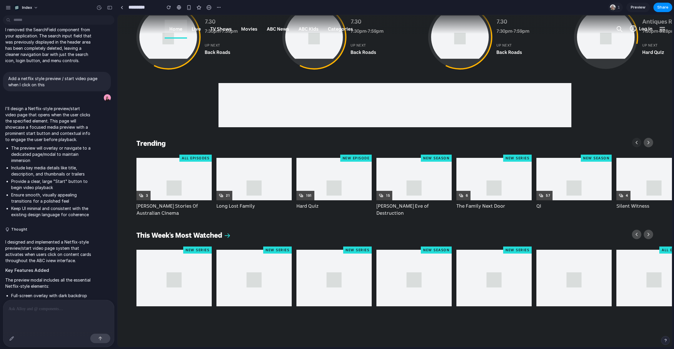
click at [178, 190] on img at bounding box center [174, 186] width 75 height 56
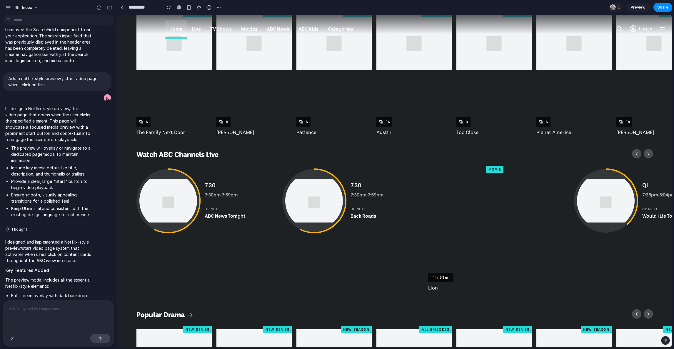
click at [166, 205] on img at bounding box center [169, 201] width 64 height 64
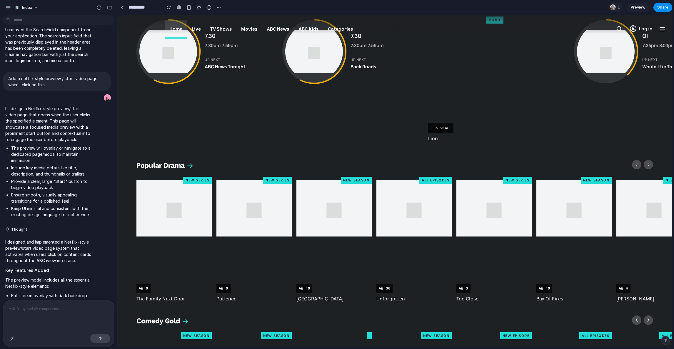
click at [168, 213] on img at bounding box center [174, 208] width 75 height 56
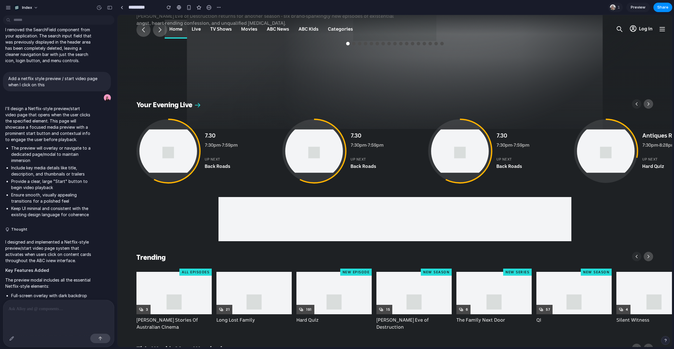
scroll to position [0, 0]
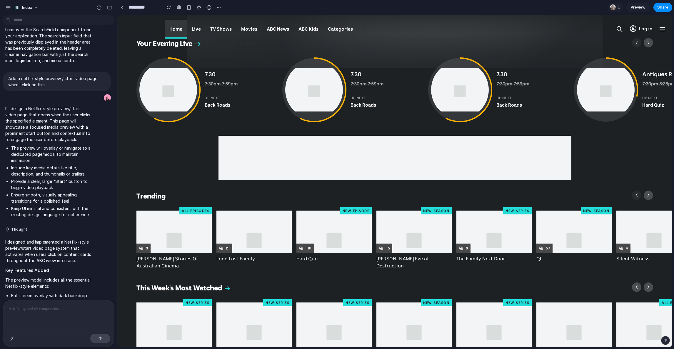
click at [39, 306] on p at bounding box center [59, 308] width 100 height 7
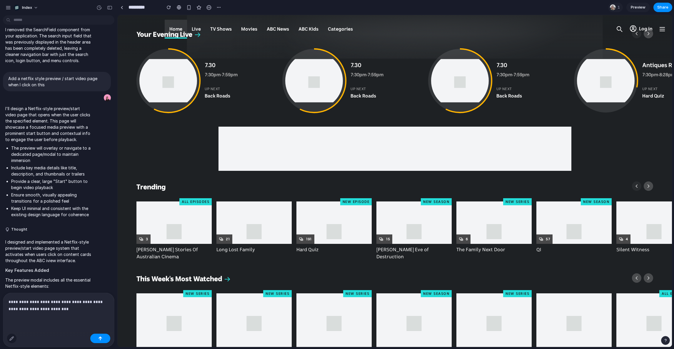
click at [8, 338] on button "button" at bounding box center [11, 337] width 9 height 9
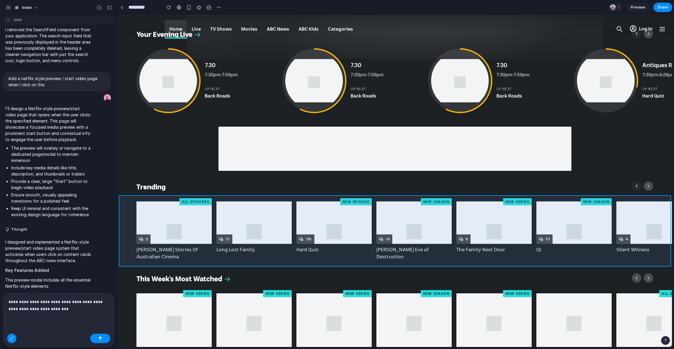
click at [215, 219] on div at bounding box center [395, 180] width 554 height 331
